Goal: Task Accomplishment & Management: Manage account settings

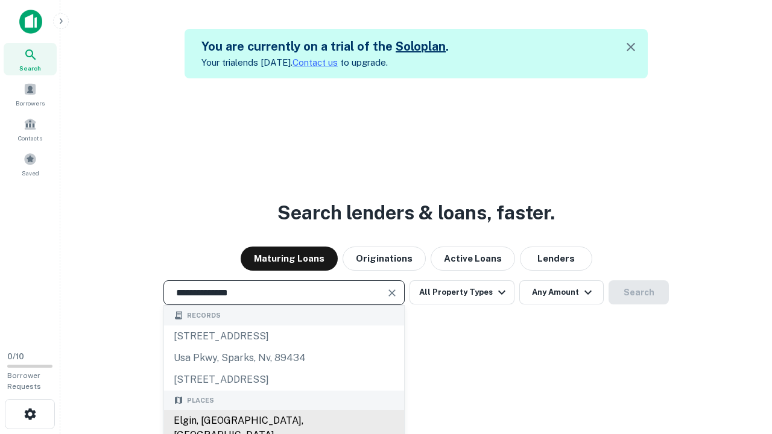
click at [284, 421] on div "Elgin, [GEOGRAPHIC_DATA], [GEOGRAPHIC_DATA]" at bounding box center [284, 428] width 240 height 36
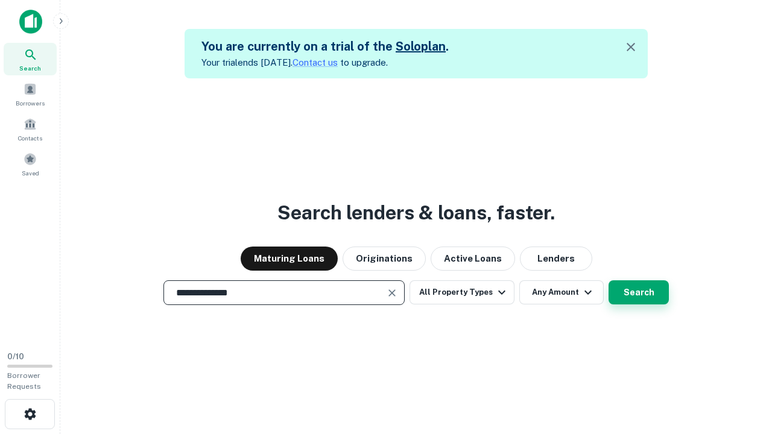
type input "**********"
click at [609, 280] on button "Search" at bounding box center [639, 292] width 60 height 24
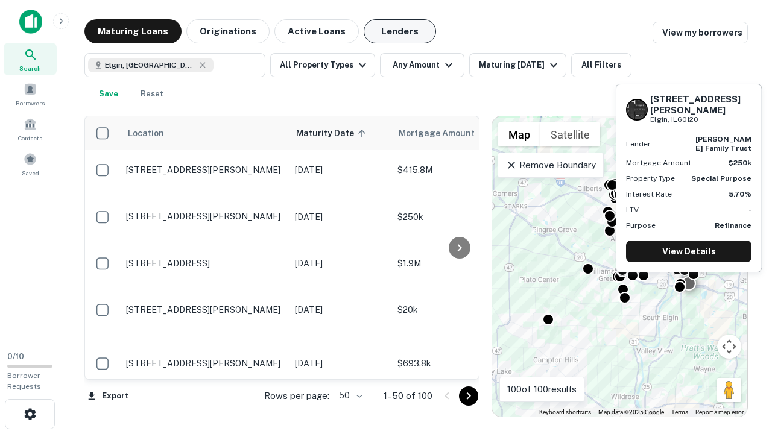
click at [400, 31] on button "Lenders" at bounding box center [400, 31] width 72 height 24
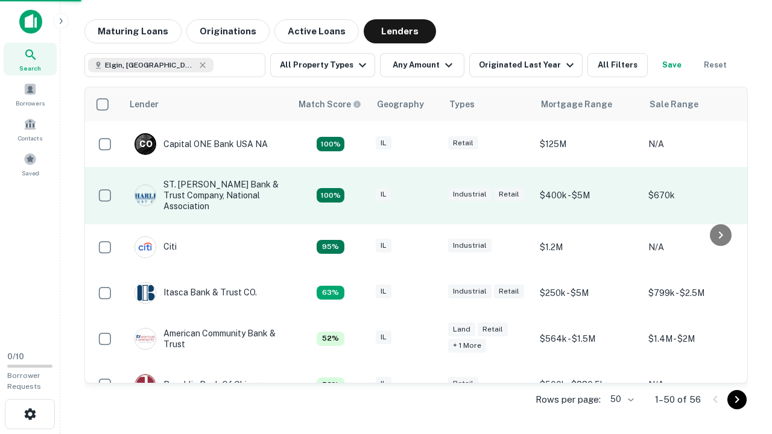
click at [428, 195] on div "IL" at bounding box center [406, 196] width 60 height 16
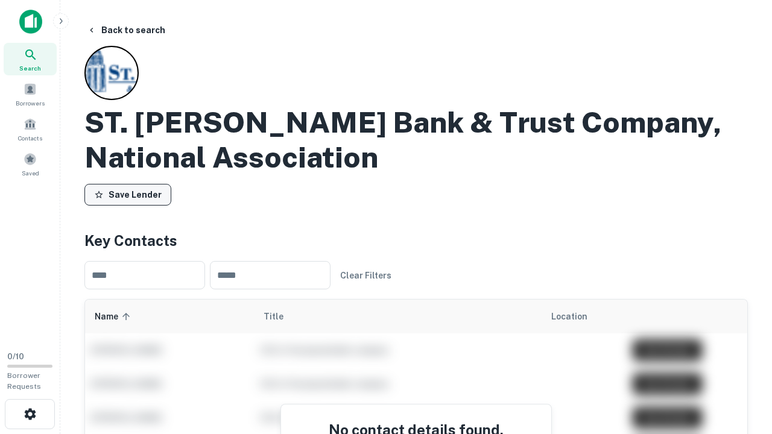
click at [128, 195] on button "Save Lender" at bounding box center [127, 195] width 87 height 22
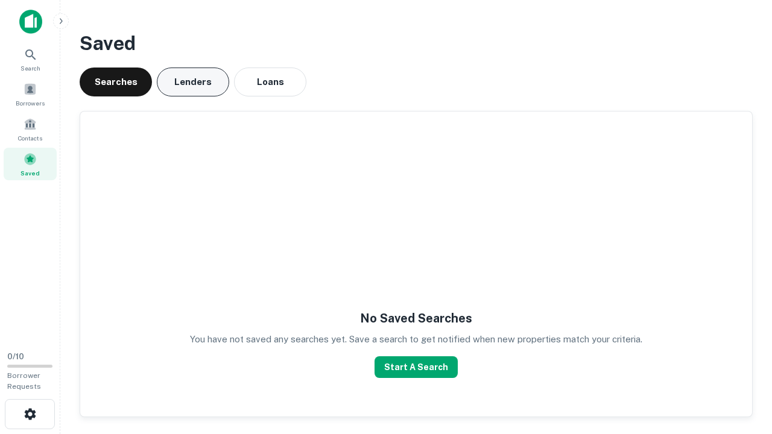
click at [193, 82] on button "Lenders" at bounding box center [193, 82] width 72 height 29
